Goal: Information Seeking & Learning: Learn about a topic

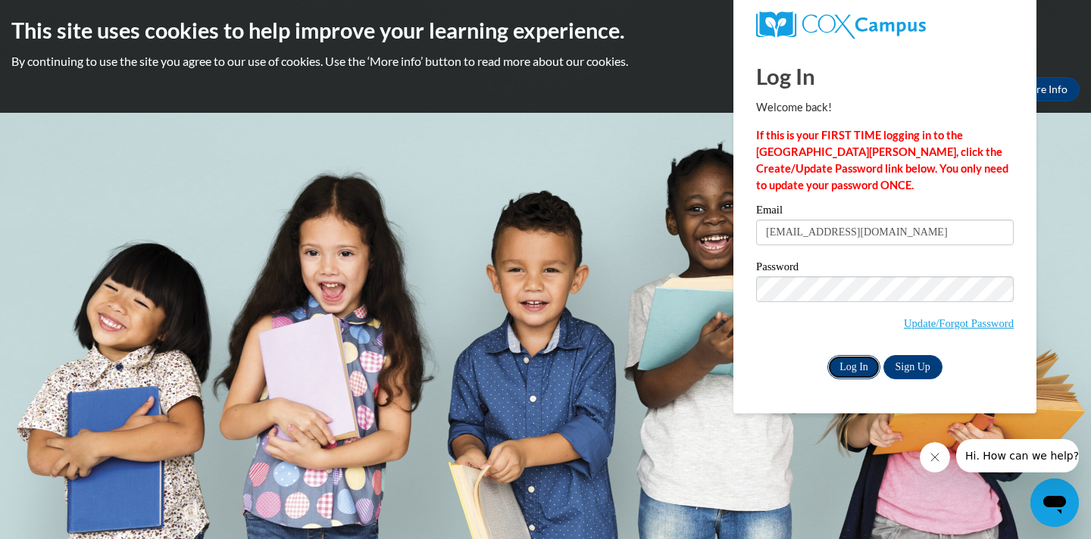
click at [848, 355] on input "Log In" at bounding box center [853, 367] width 53 height 24
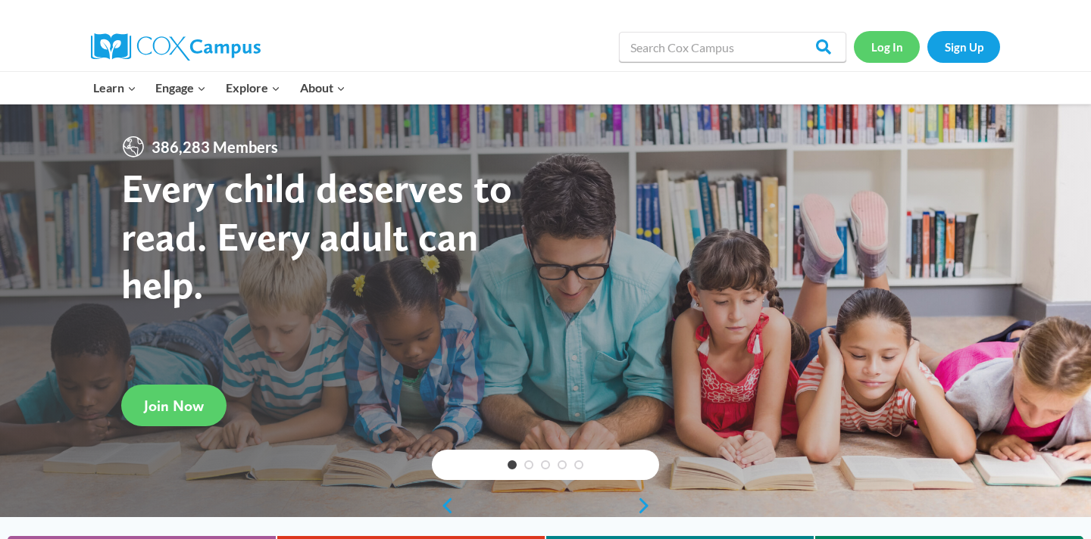
click at [893, 58] on link "Log In" at bounding box center [886, 46] width 66 height 31
click at [879, 48] on link "Log In" at bounding box center [886, 46] width 66 height 31
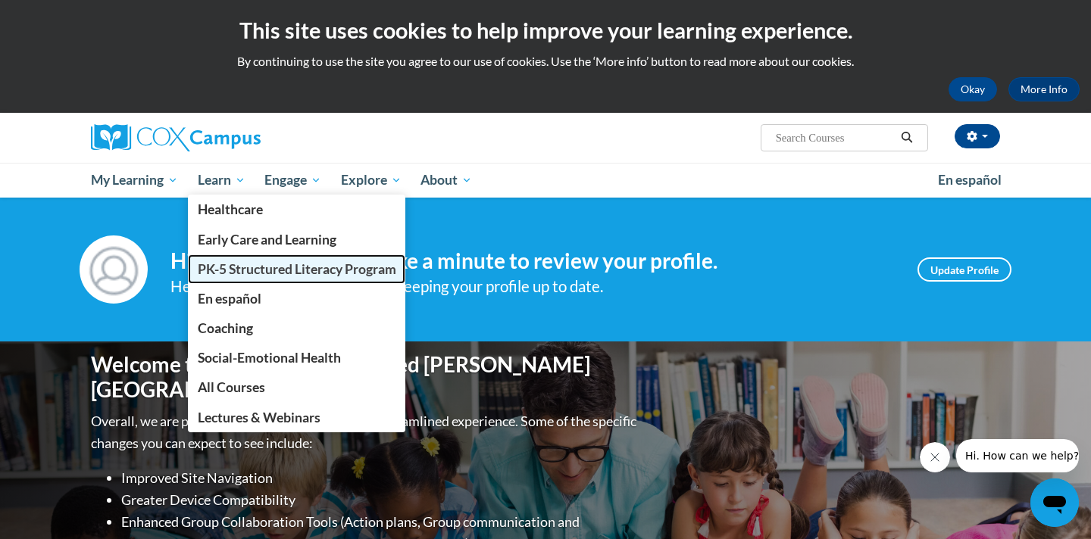
click at [257, 265] on span "PK-5 Structured Literacy Program" at bounding box center [297, 269] width 198 height 16
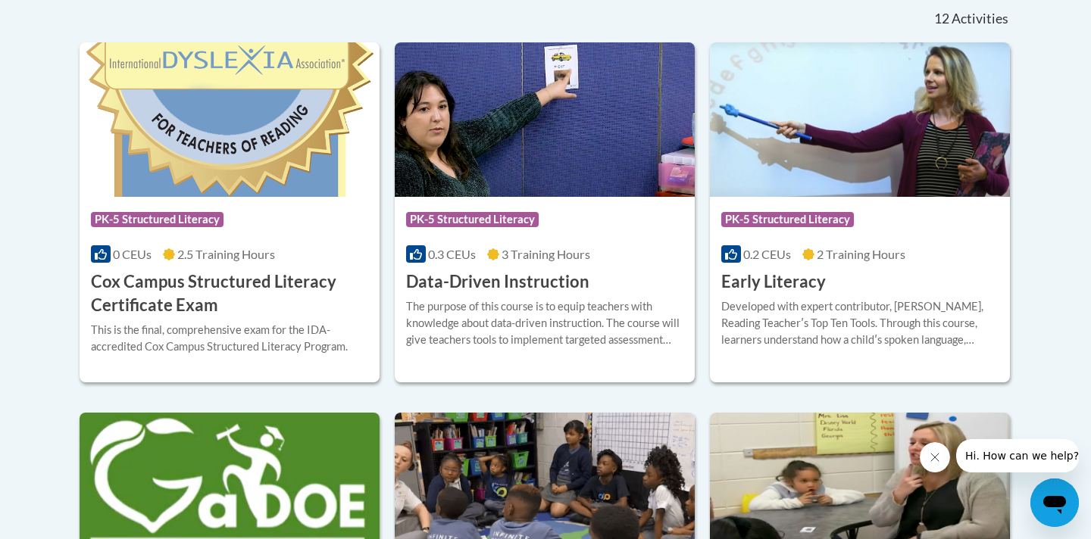
scroll to position [668, 0]
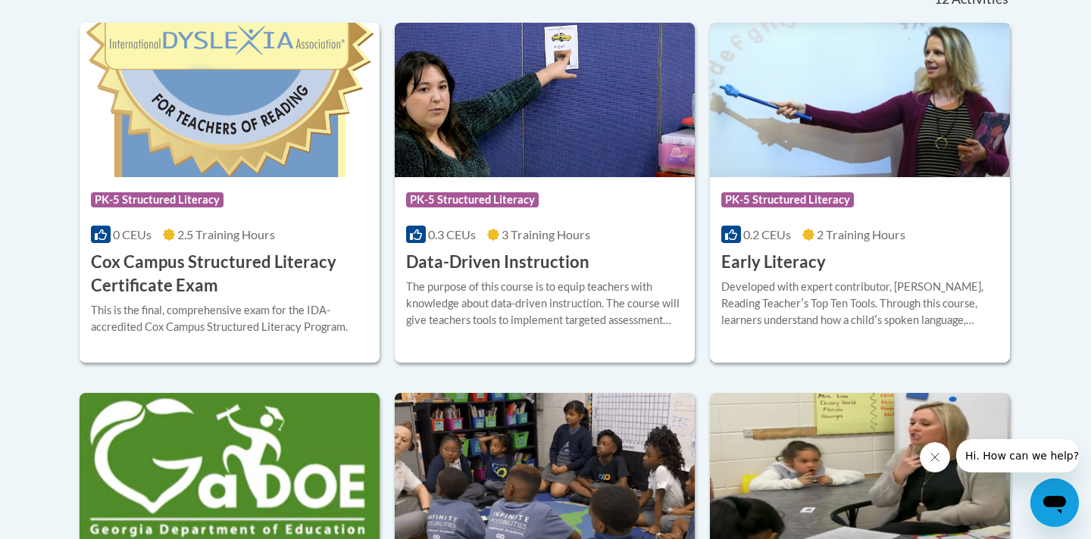
click at [768, 210] on span "PK-5 Structured Literacy" at bounding box center [789, 201] width 136 height 19
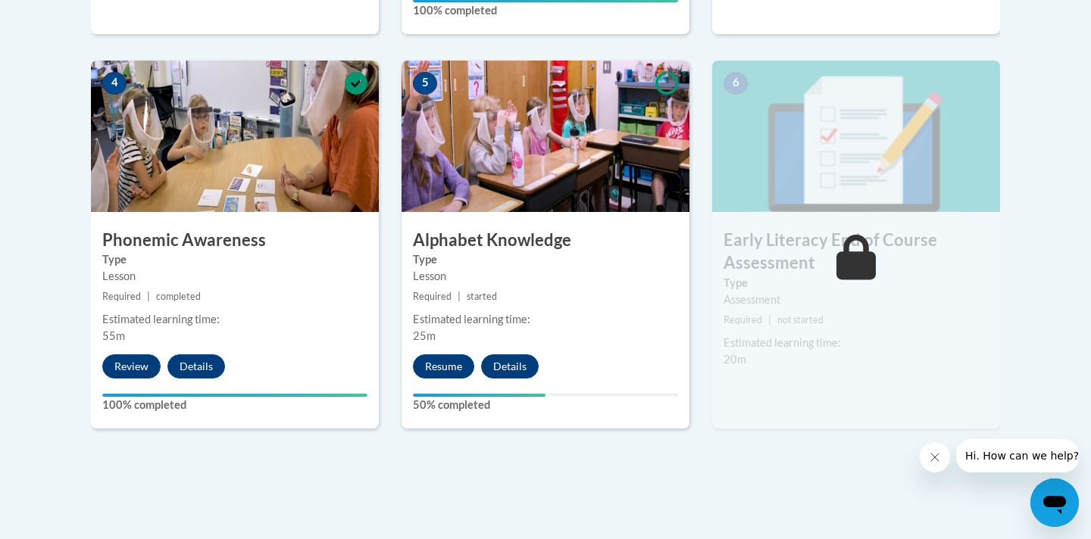
scroll to position [871, 0]
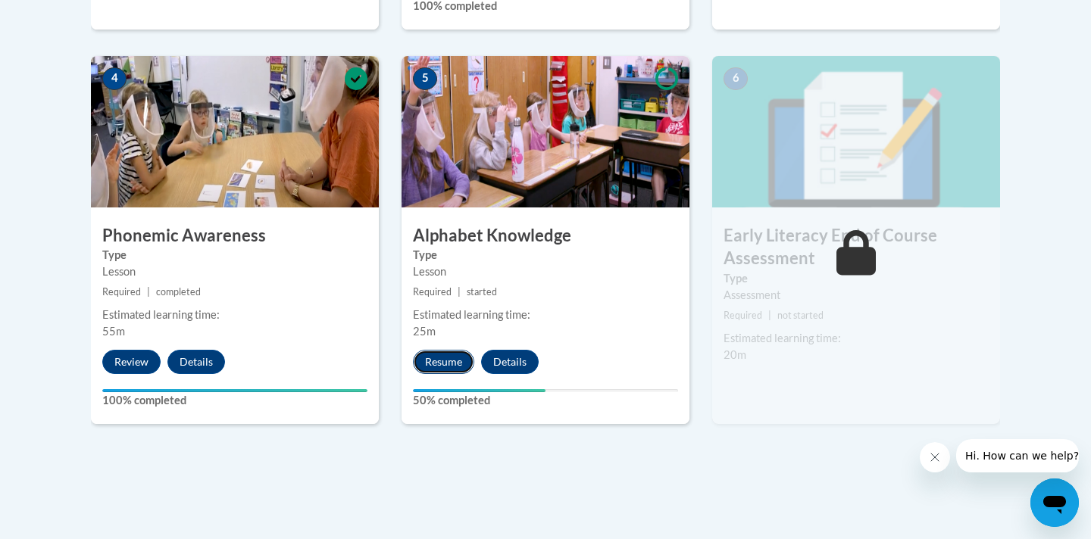
click at [432, 360] on button "Resume" at bounding box center [443, 362] width 61 height 24
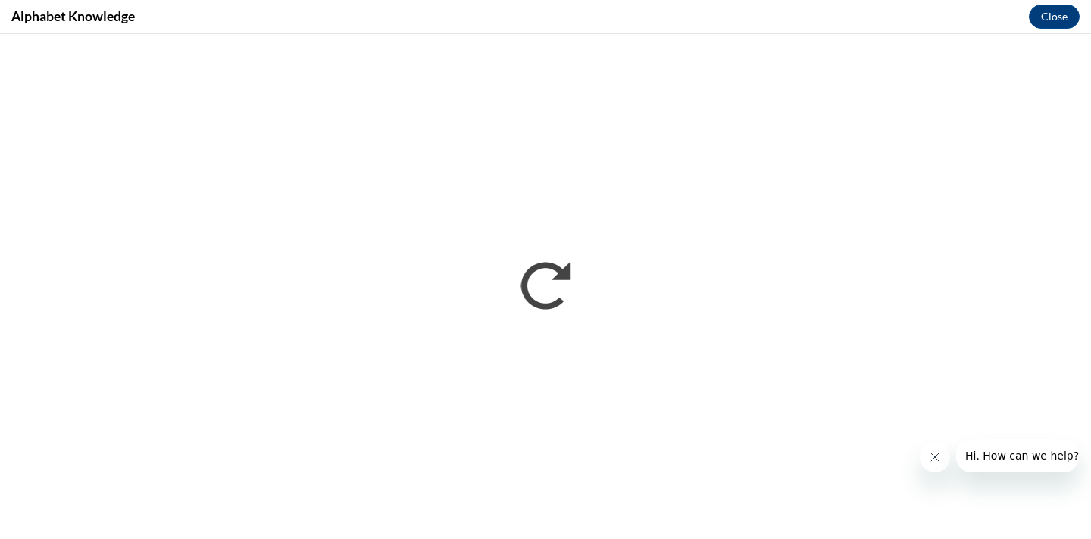
scroll to position [0, 0]
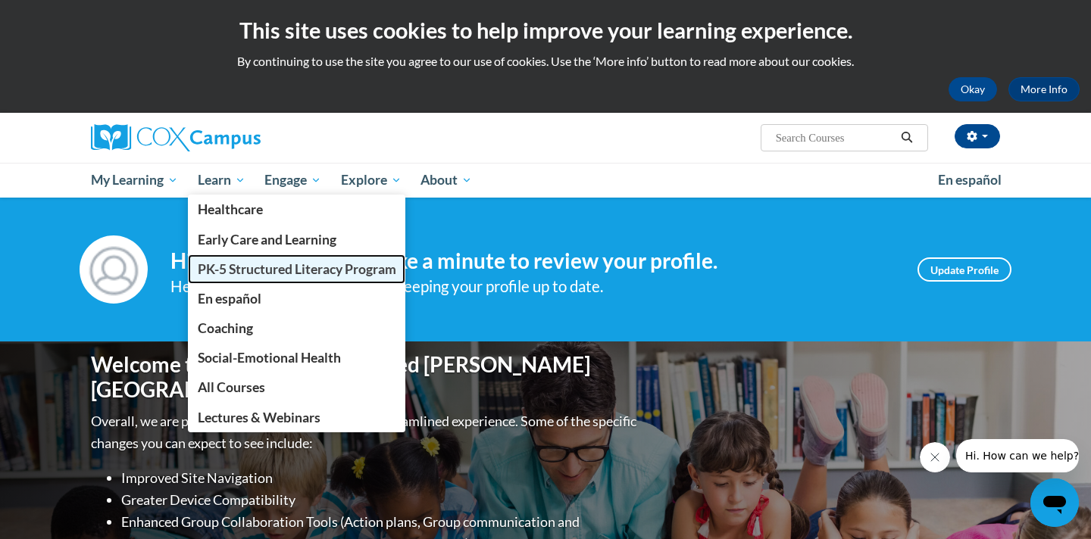
click at [248, 273] on span "PK-5 Structured Literacy Program" at bounding box center [297, 269] width 198 height 16
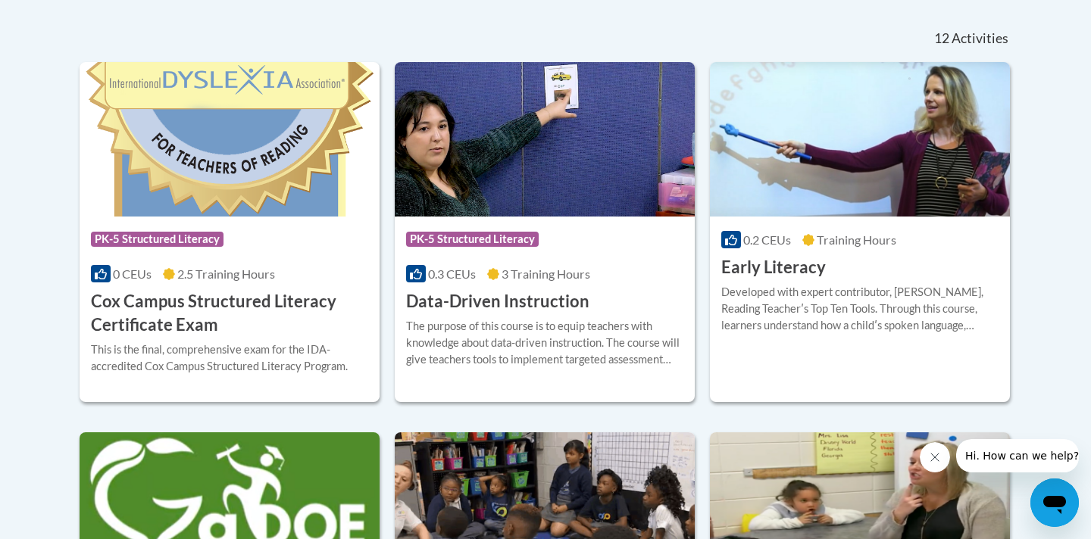
scroll to position [635, 0]
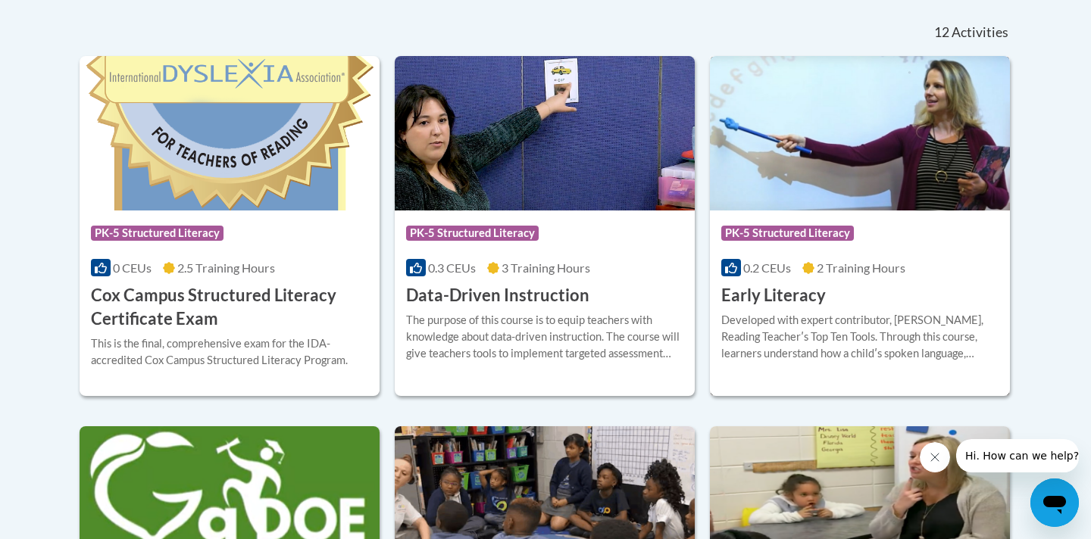
click at [766, 249] on div "Course Category: PK-5 Structured Literacy" at bounding box center [859, 235] width 277 height 34
